Goal: Navigation & Orientation: Find specific page/section

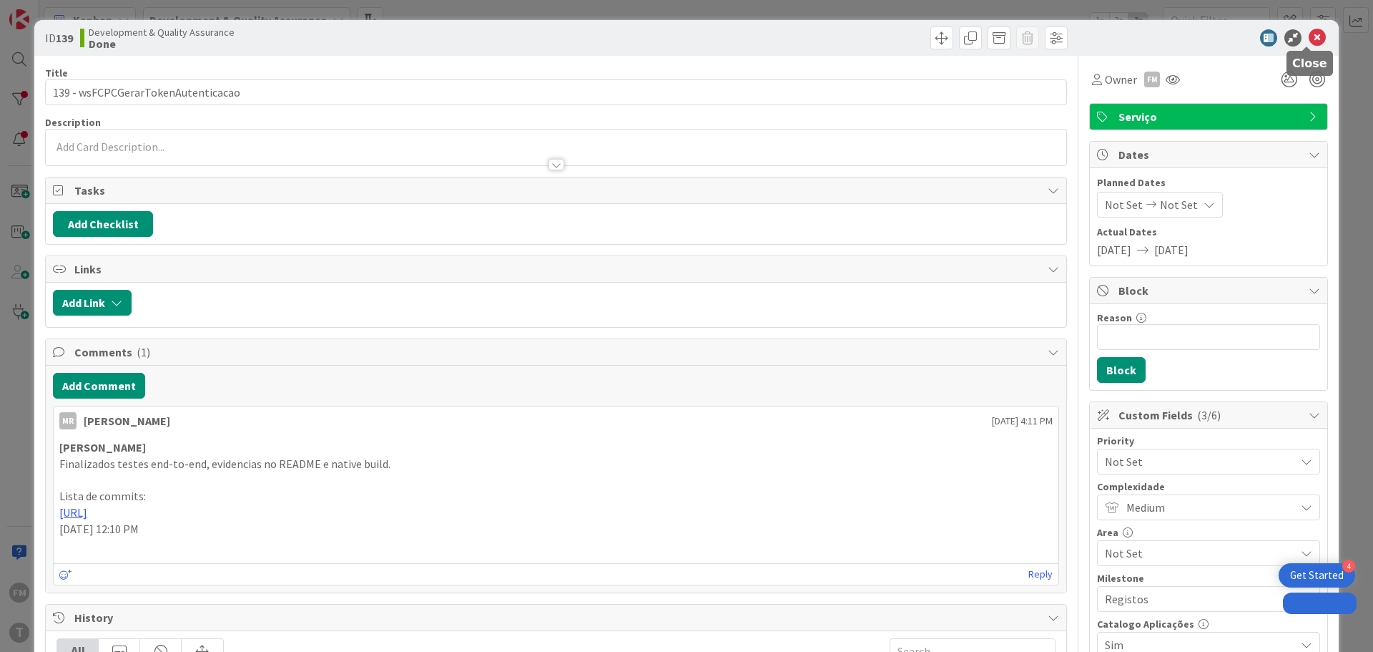
click at [1309, 45] on icon at bounding box center [1317, 37] width 17 height 17
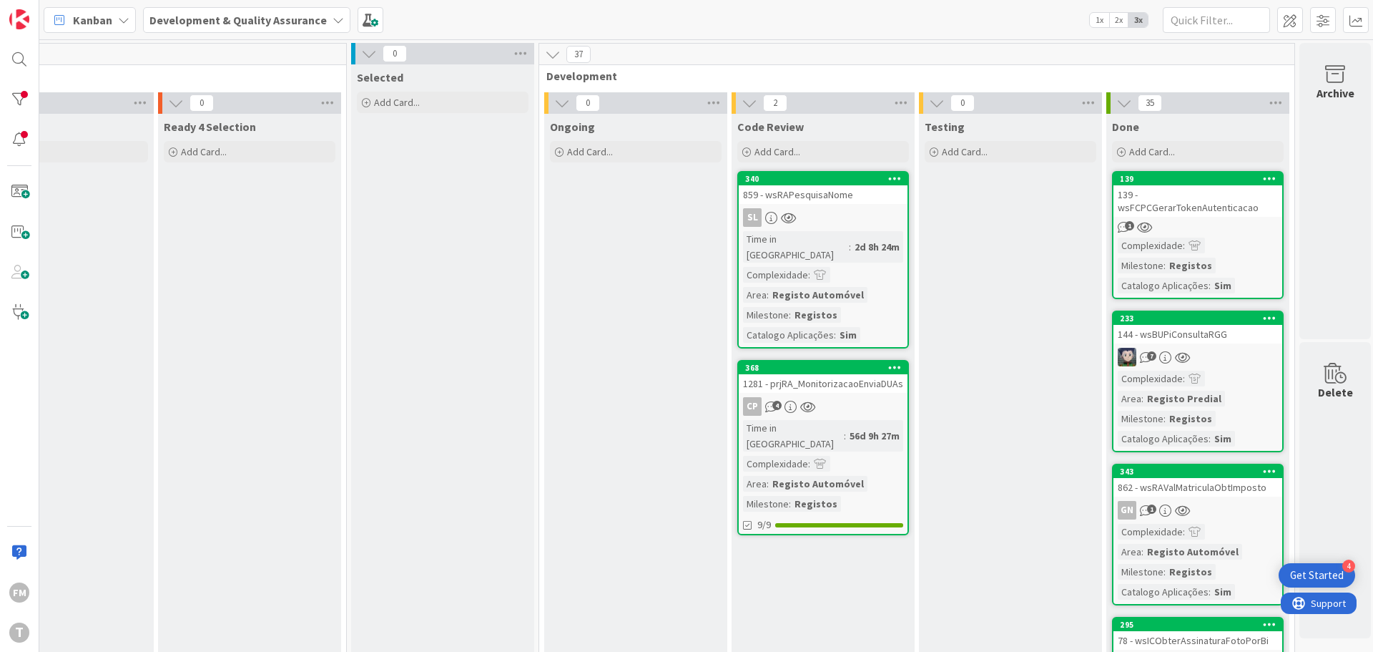
scroll to position [0, 280]
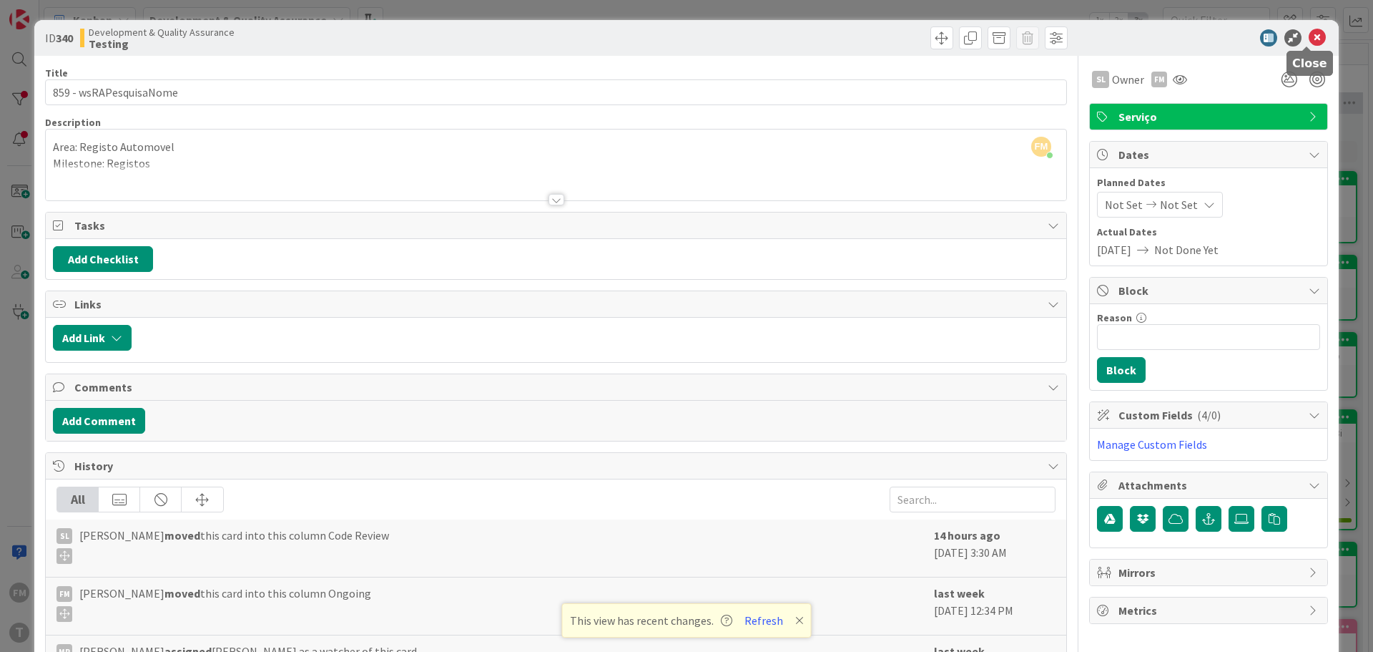
click at [1312, 38] on icon at bounding box center [1317, 37] width 17 height 17
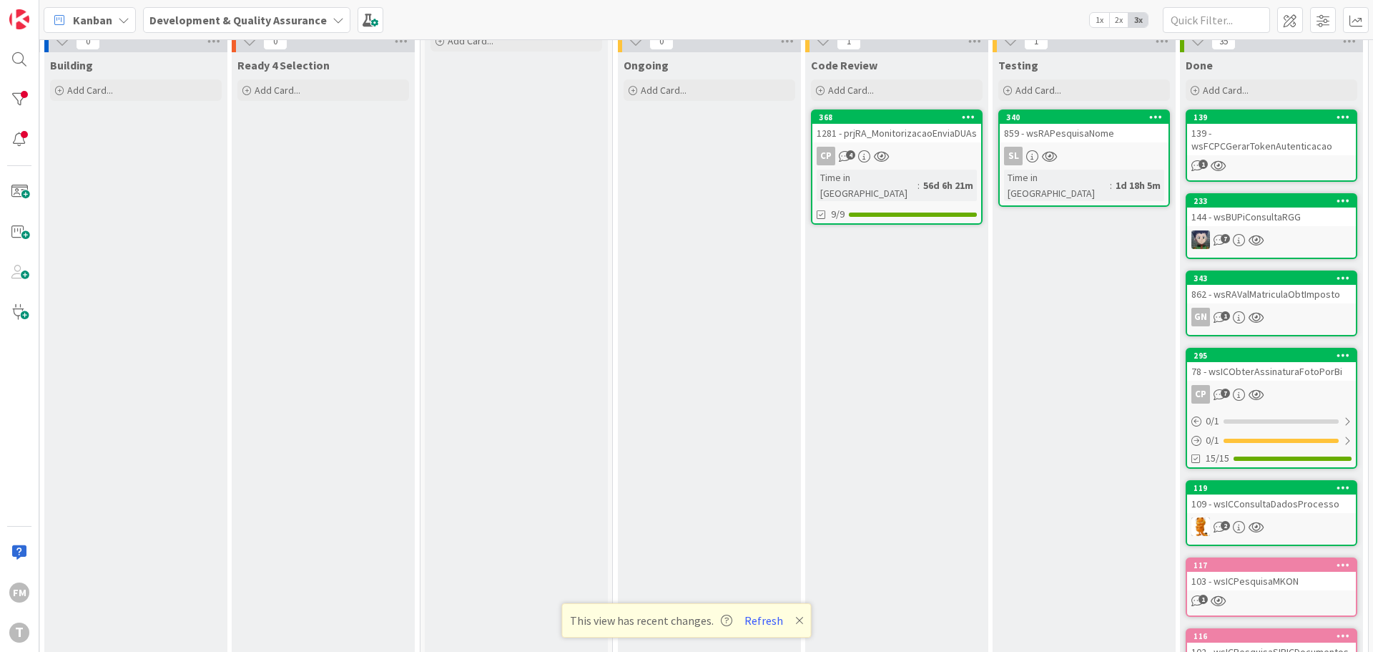
scroll to position [441, 193]
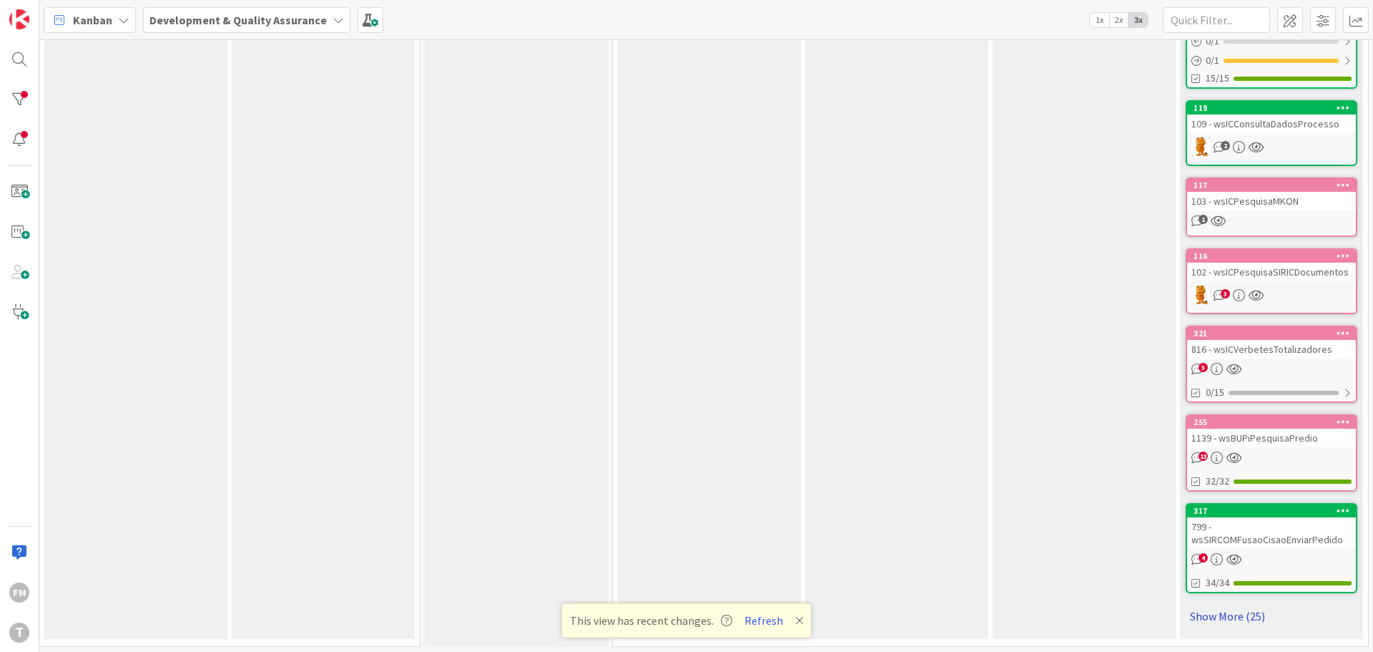
click at [1232, 604] on link "Show More (25)" at bounding box center [1272, 615] width 172 height 23
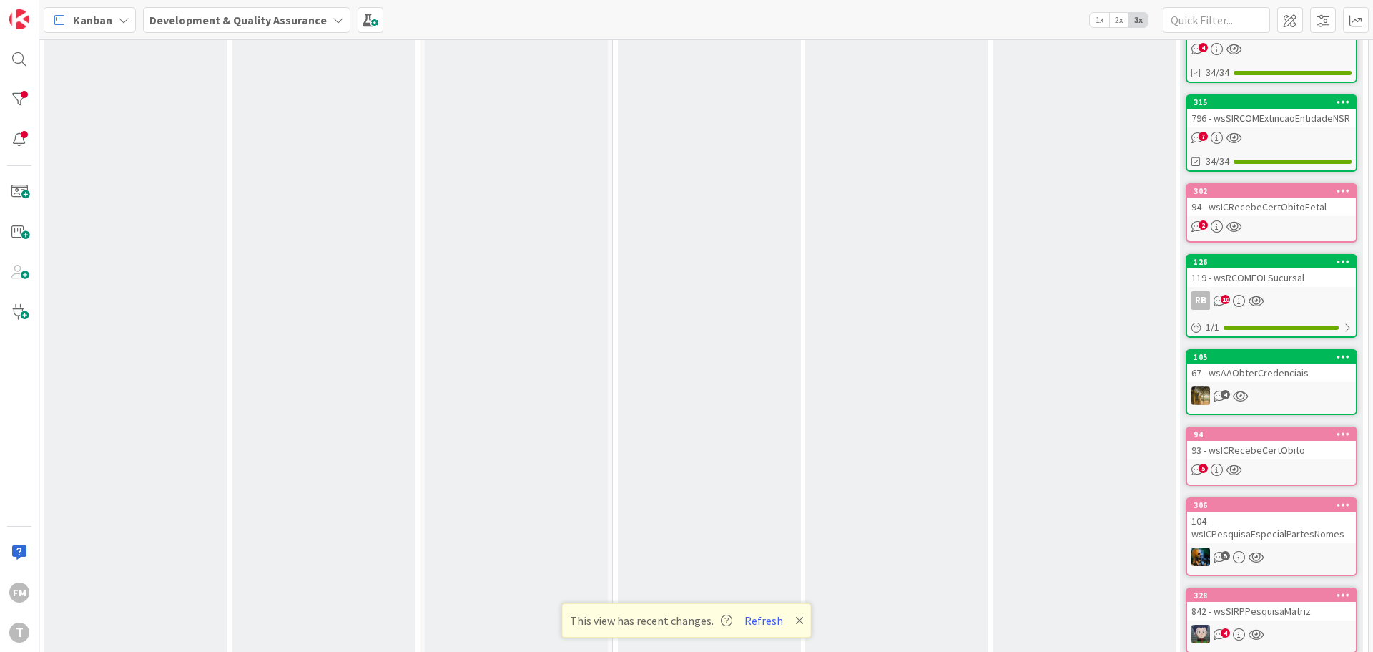
scroll to position [2731, 193]
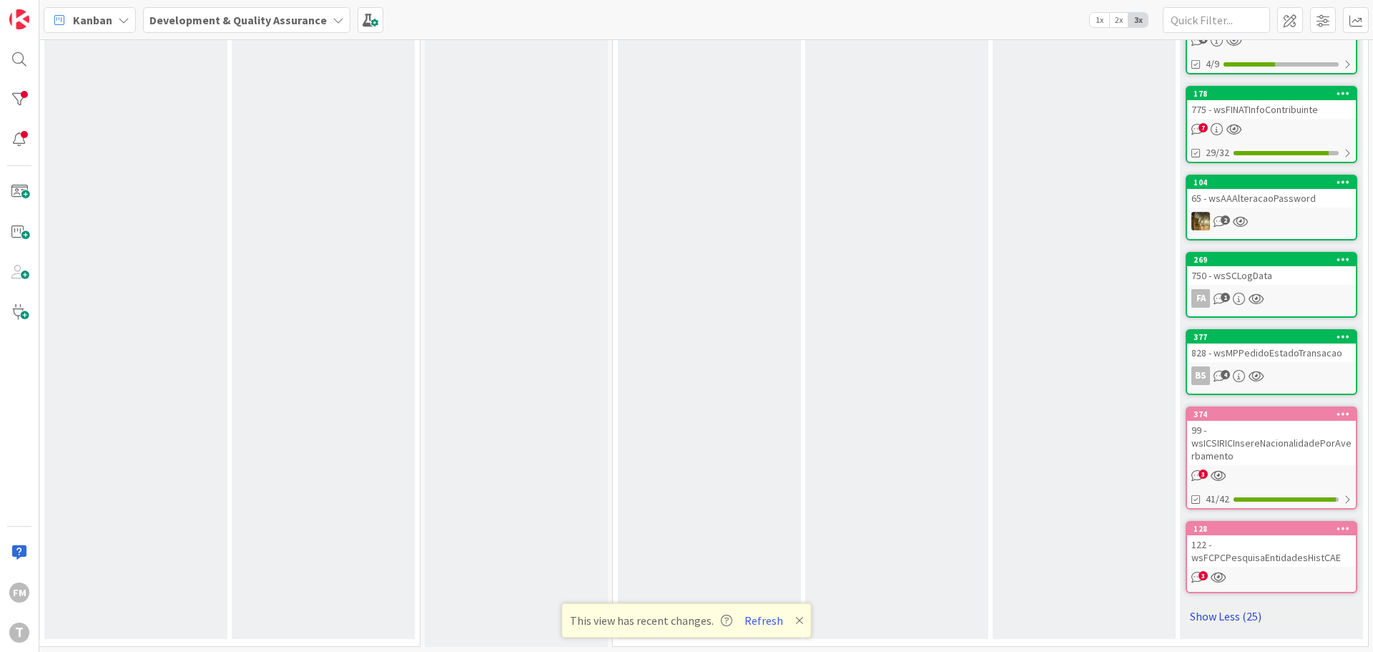
click at [1231, 604] on link "Show Less (25)" at bounding box center [1272, 615] width 172 height 23
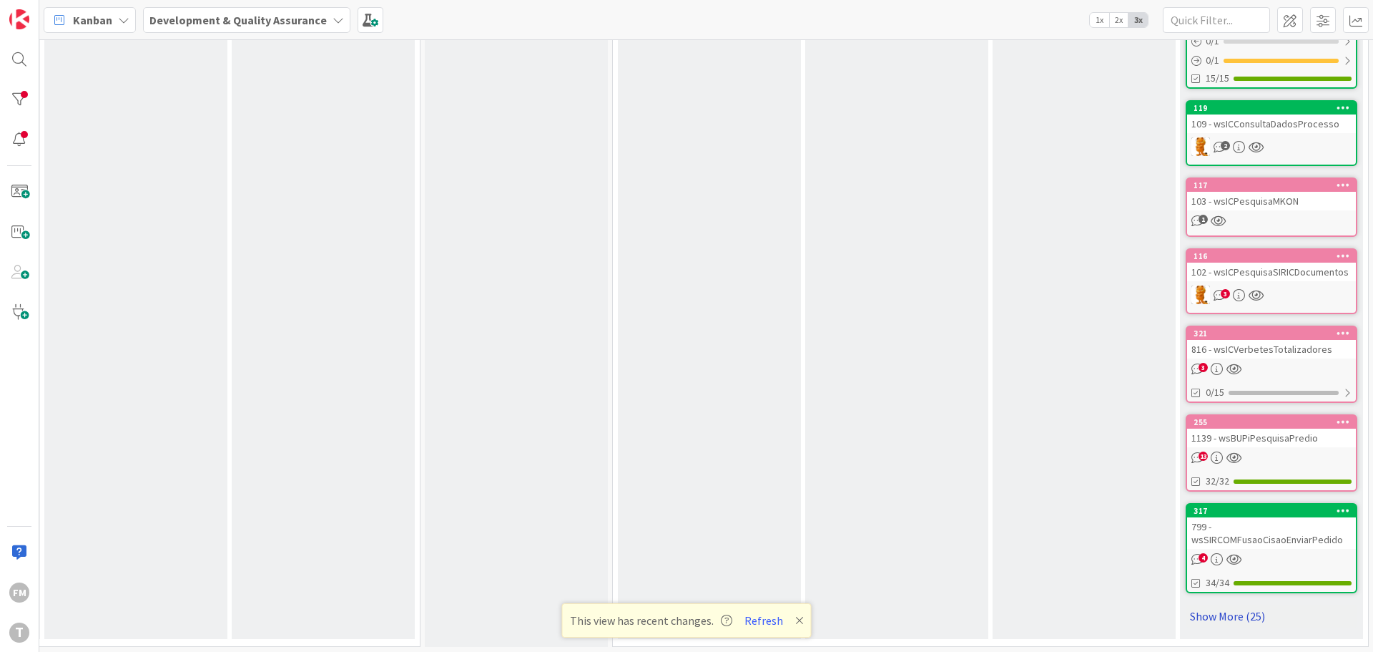
click at [1232, 604] on link "Show More (25)" at bounding box center [1272, 615] width 172 height 23
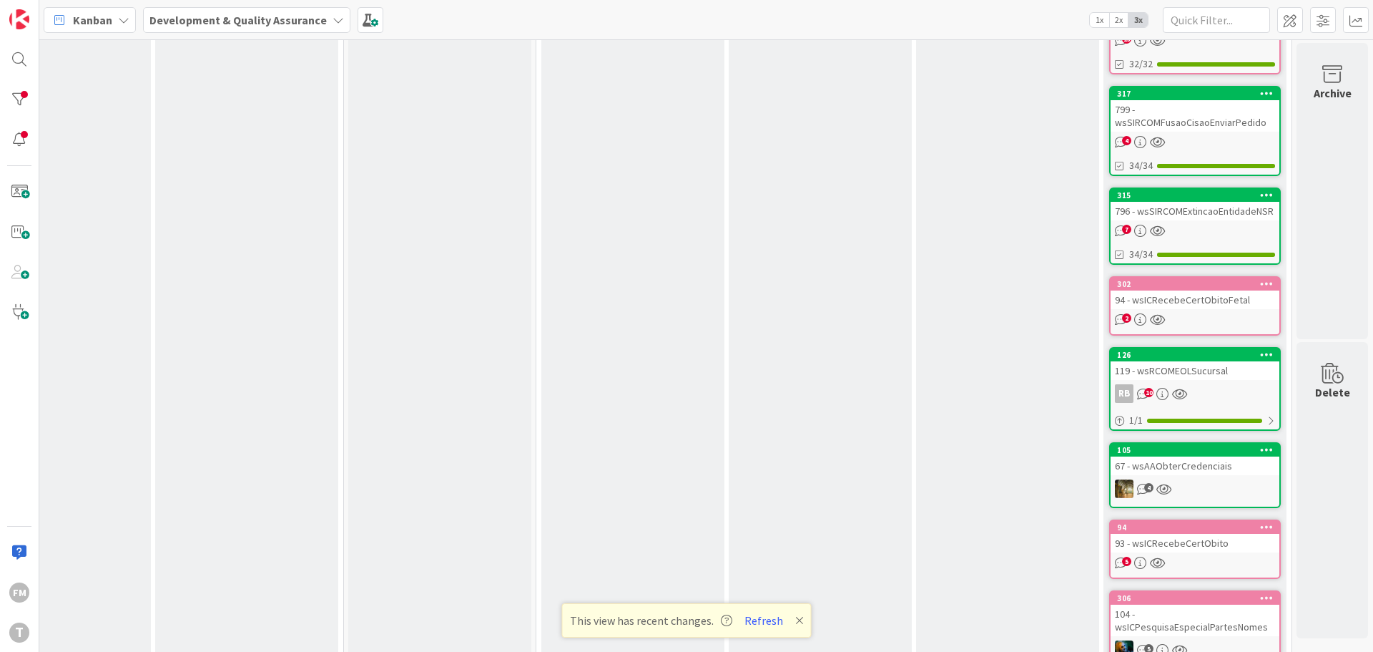
scroll to position [0, 280]
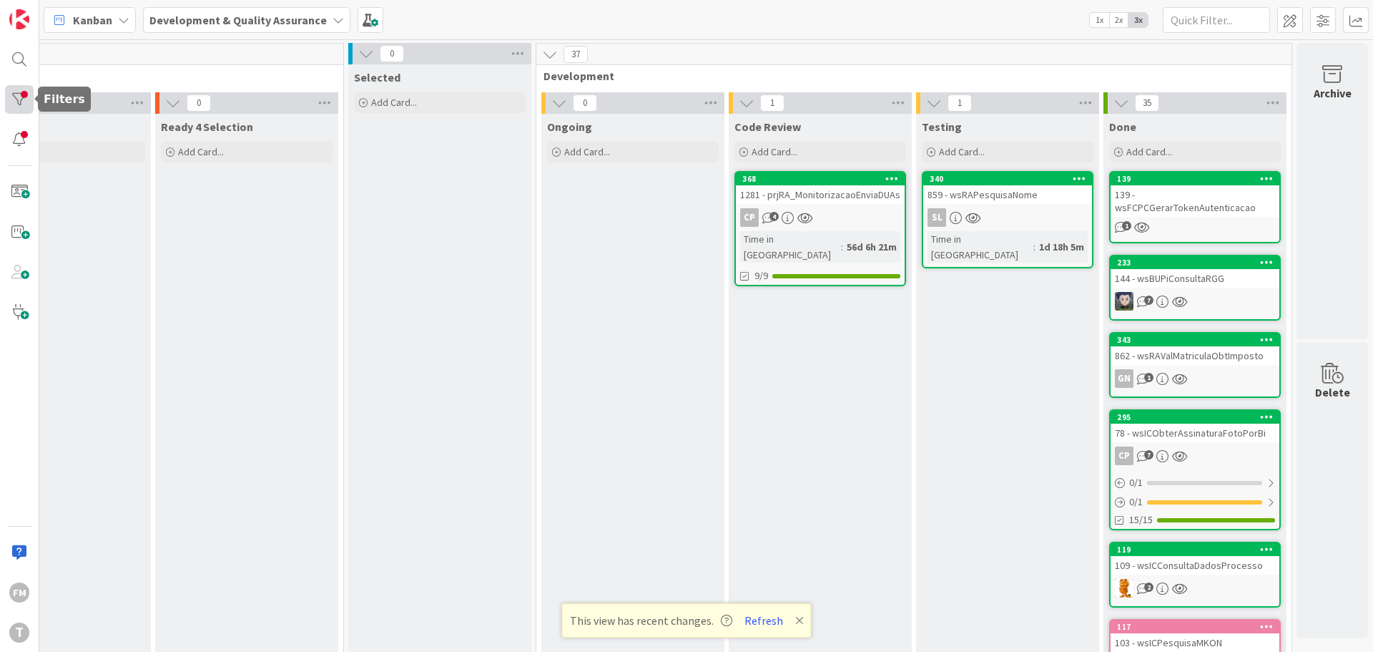
click at [10, 97] on div at bounding box center [19, 99] width 29 height 29
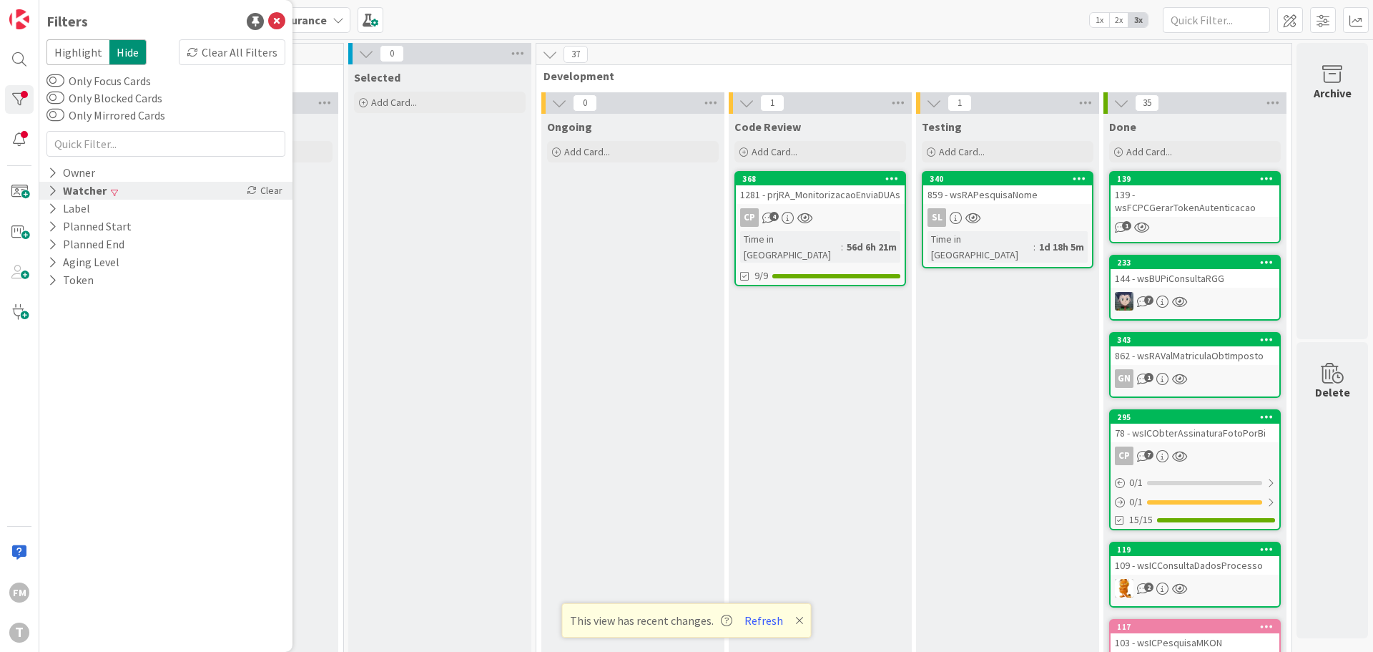
click at [52, 192] on icon at bounding box center [52, 191] width 9 height 12
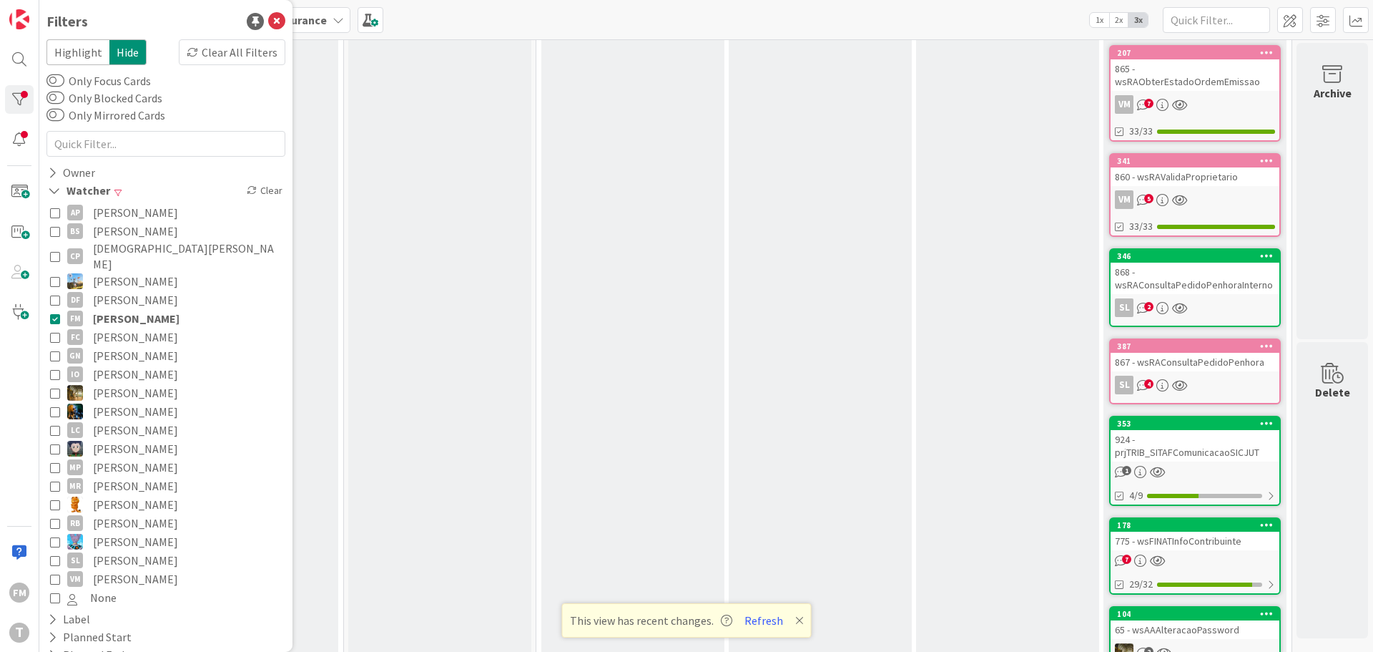
scroll to position [2085, 280]
